Goal: Information Seeking & Learning: Learn about a topic

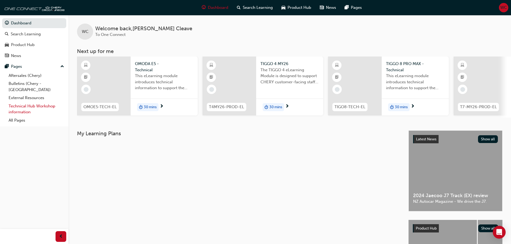
click at [37, 102] on link "Technical Hub Workshop information" at bounding box center [36, 109] width 60 height 14
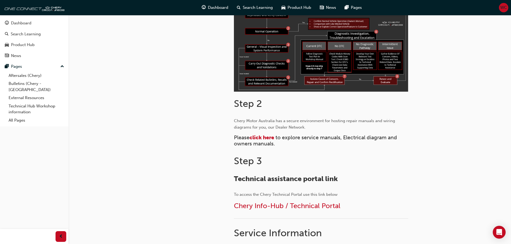
scroll to position [188, 0]
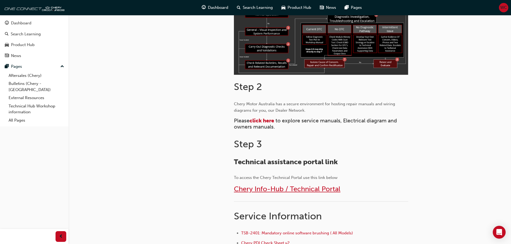
click at [268, 190] on span "Chery Info-Hub / Technical Portal" at bounding box center [287, 189] width 106 height 8
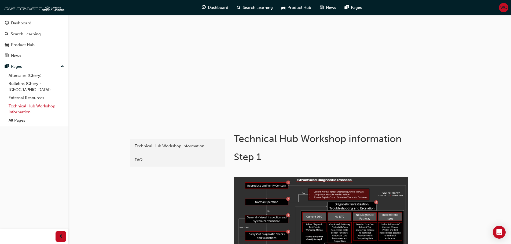
click at [34, 102] on link "Technical Hub Workshop information" at bounding box center [36, 109] width 60 height 14
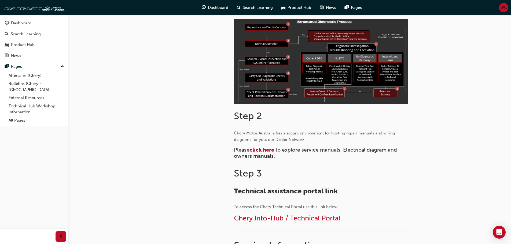
scroll to position [161, 0]
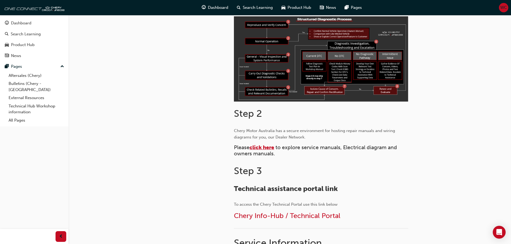
click at [266, 149] on span "click here" at bounding box center [261, 148] width 25 height 6
